Goal: Transaction & Acquisition: Purchase product/service

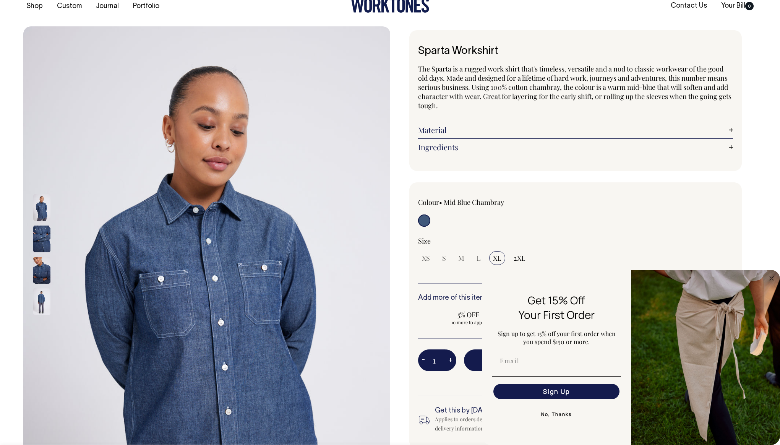
click at [567, 413] on button "No, Thanks" at bounding box center [556, 414] width 129 height 15
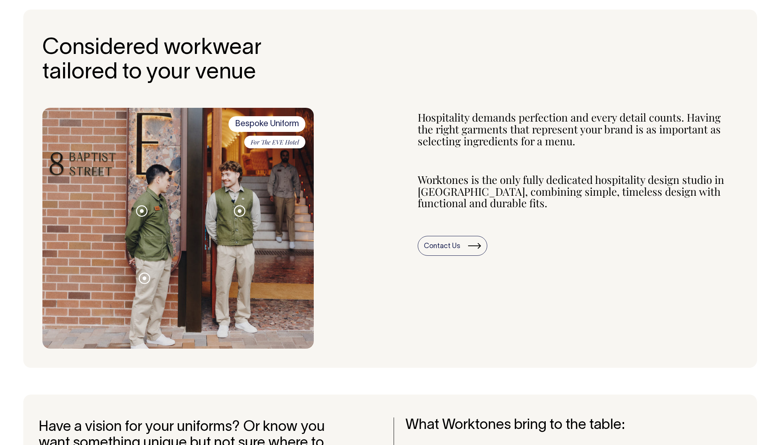
scroll to position [249, 0]
